Goal: Task Accomplishment & Management: Manage account settings

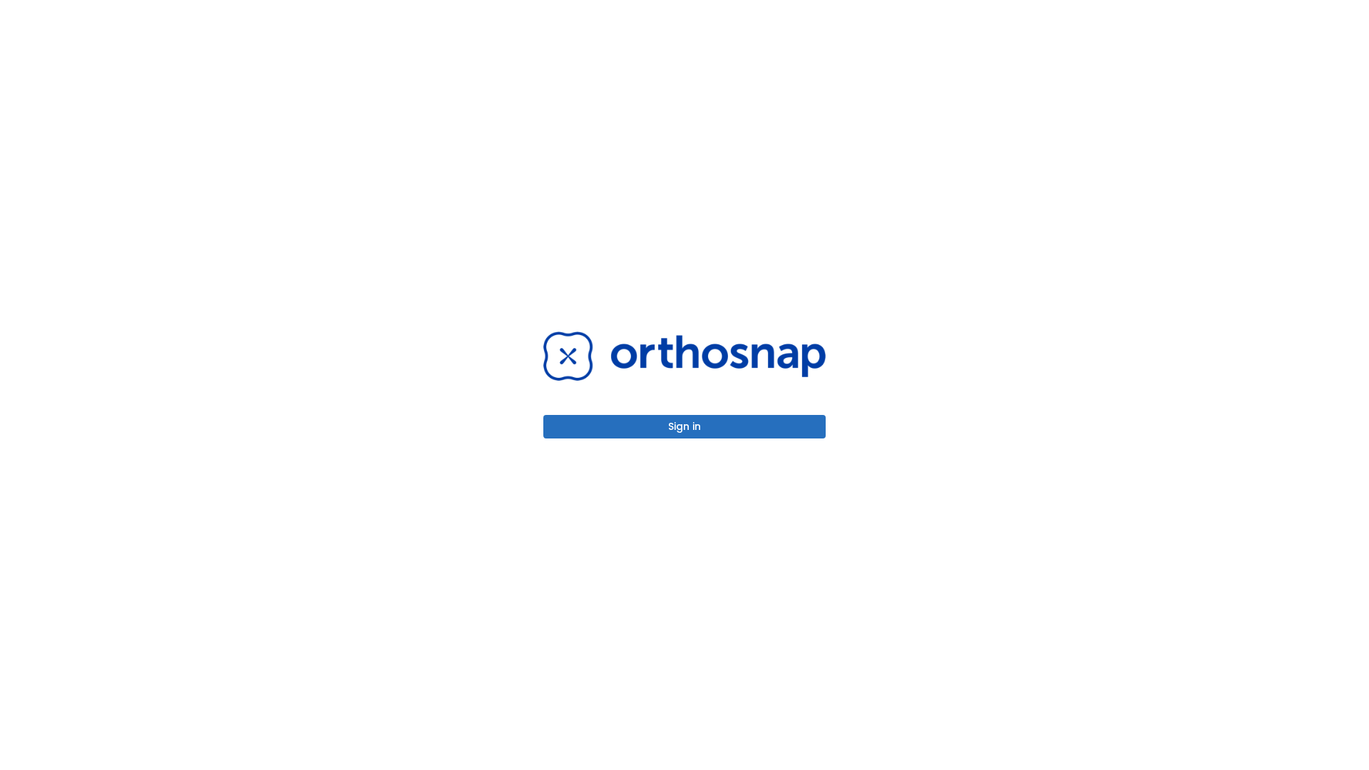
click at [685, 426] on button "Sign in" at bounding box center [684, 427] width 282 height 24
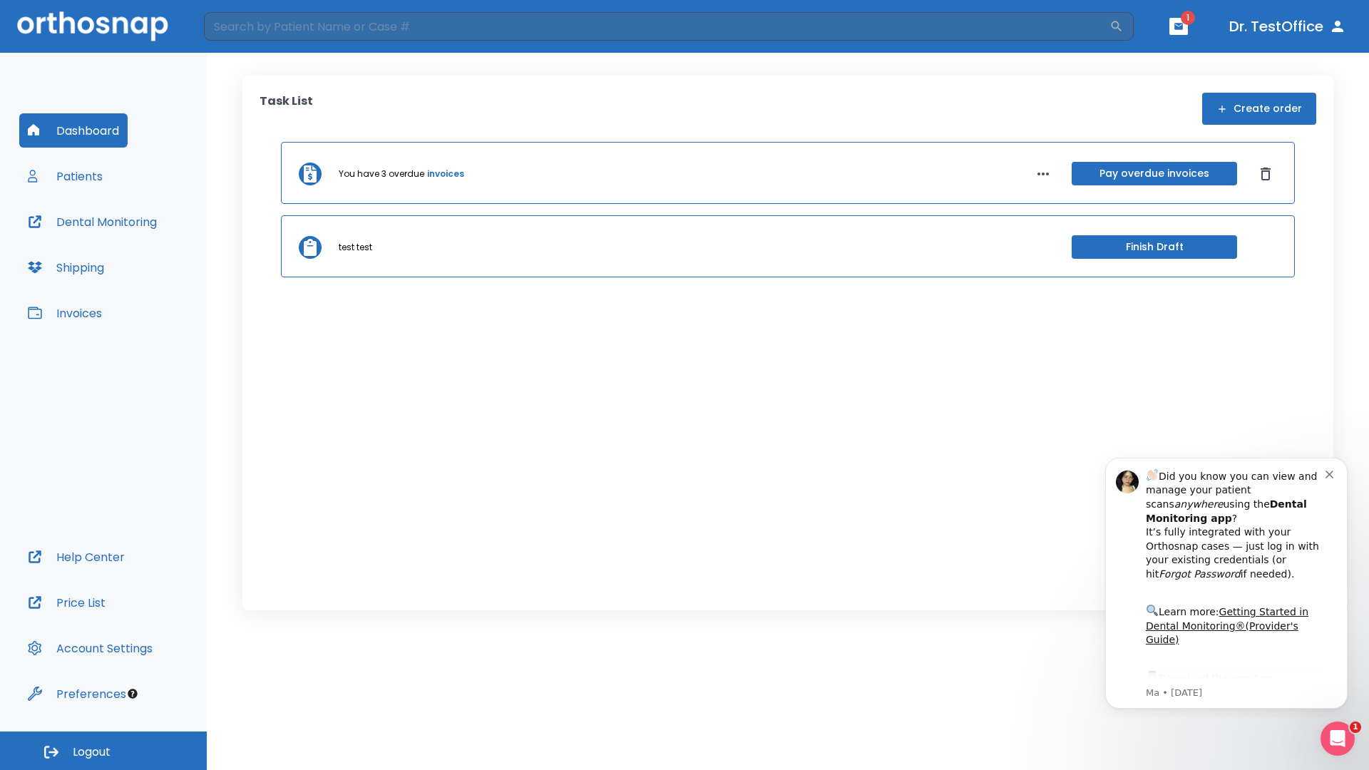
click at [103, 751] on span "Logout" at bounding box center [92, 752] width 38 height 16
